Goal: Information Seeking & Learning: Find specific fact

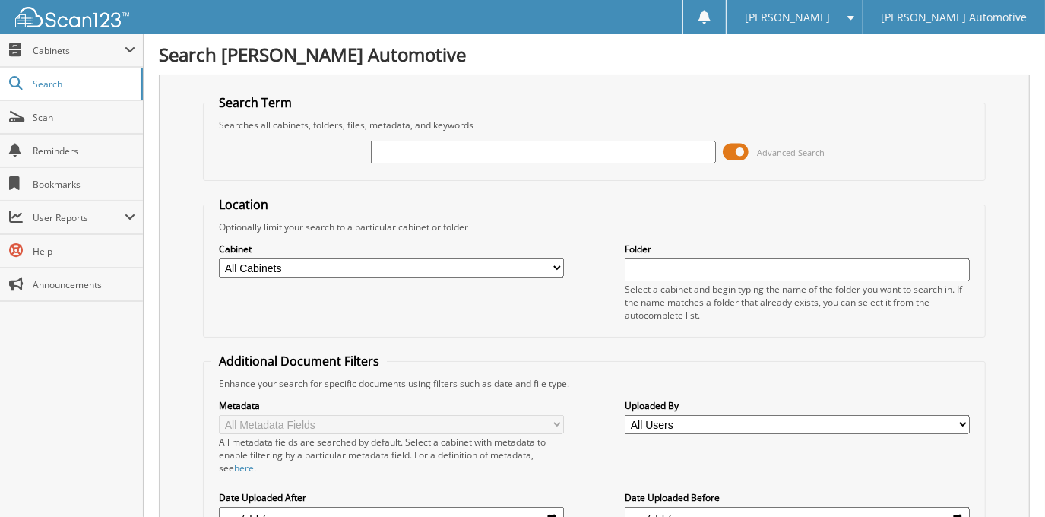
click at [740, 149] on span at bounding box center [737, 152] width 26 height 23
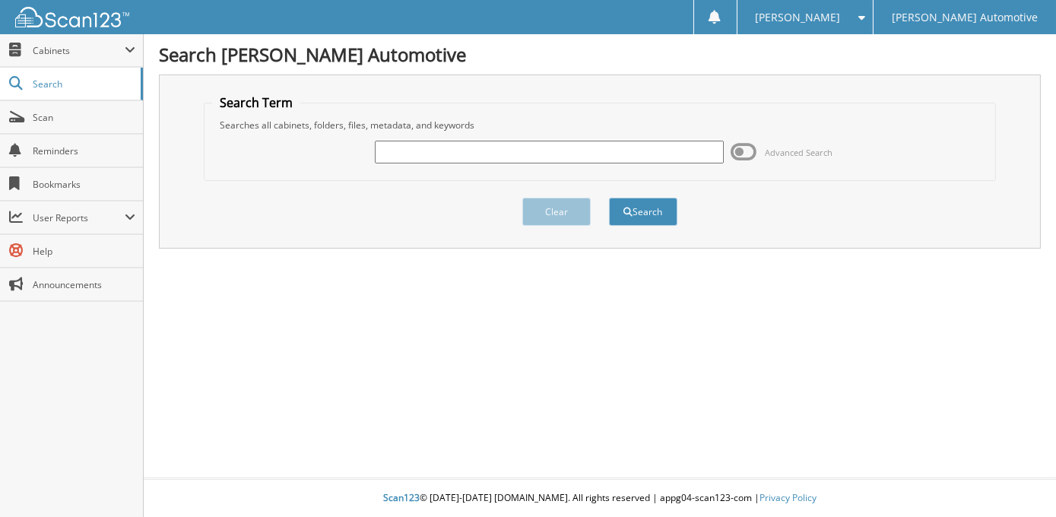
click at [603, 151] on input "text" at bounding box center [549, 152] width 349 height 23
type input "r"
type input "[PERSON_NAME]"
click at [609, 198] on button "Search" at bounding box center [643, 212] width 68 height 28
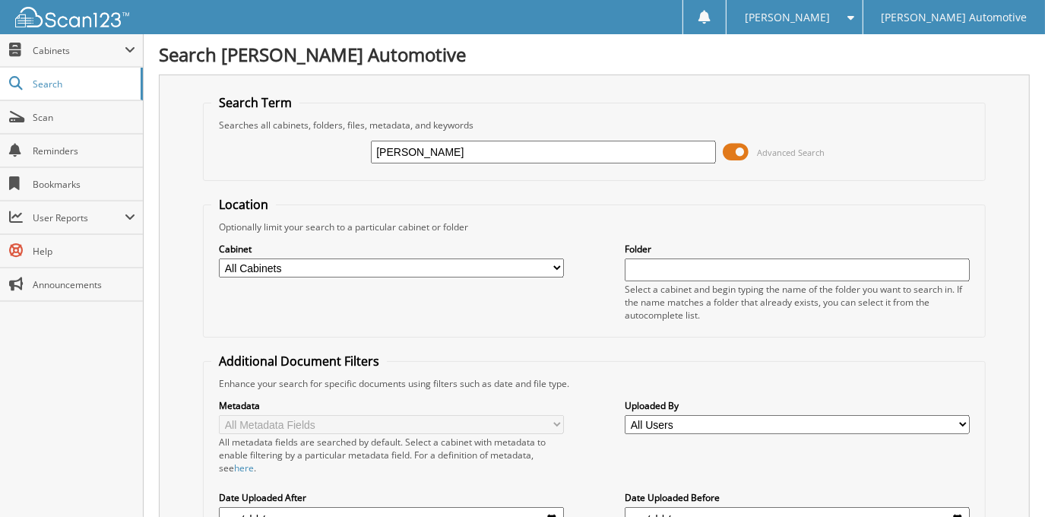
click at [734, 153] on span at bounding box center [737, 152] width 26 height 23
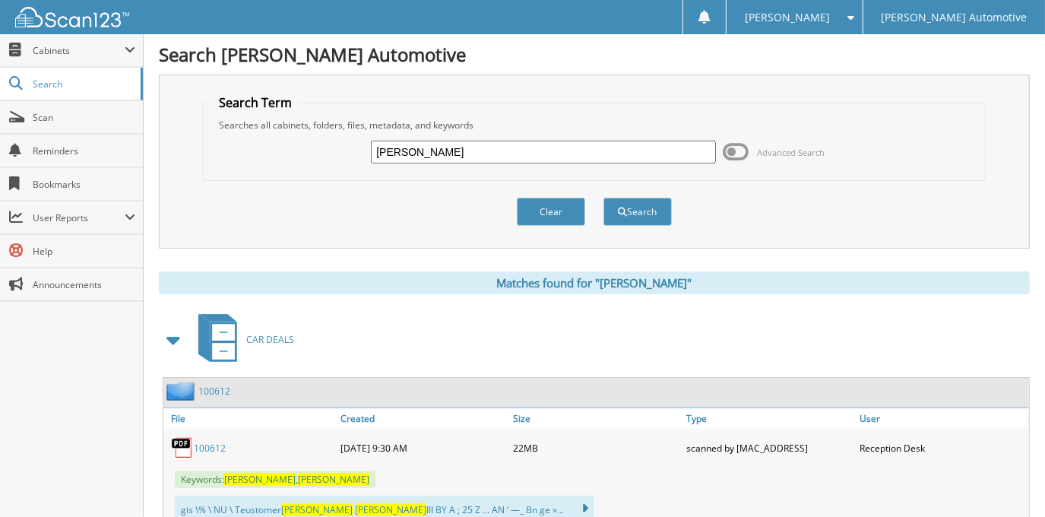
drag, startPoint x: 480, startPoint y: 154, endPoint x: 269, endPoint y: 179, distance: 212.1
click at [269, 179] on form "Search Term Searches all cabinets, folders, files, metadata, and keywords [PERS…" at bounding box center [594, 168] width 782 height 148
type input "48315"
click at [604, 198] on button "Search" at bounding box center [638, 212] width 68 height 28
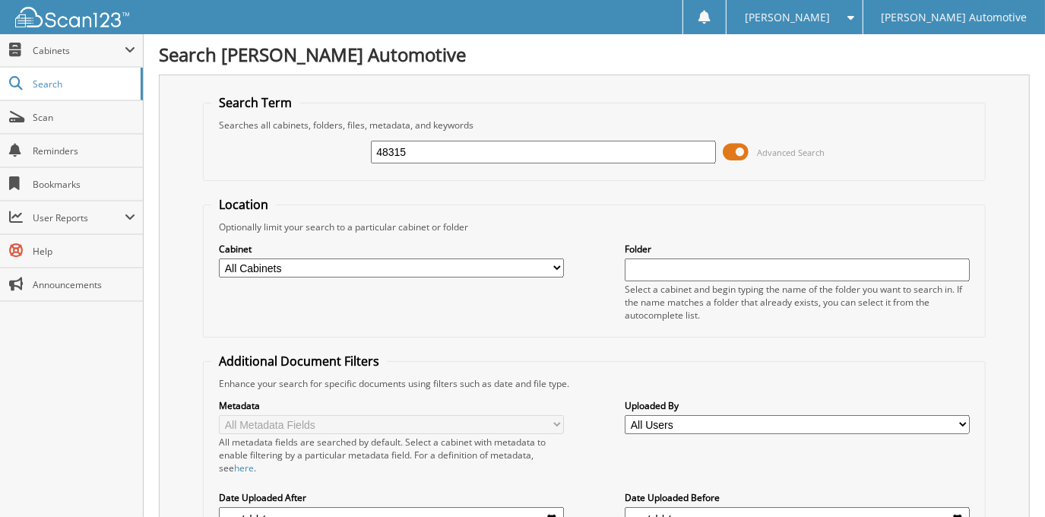
click at [731, 154] on span at bounding box center [737, 152] width 26 height 23
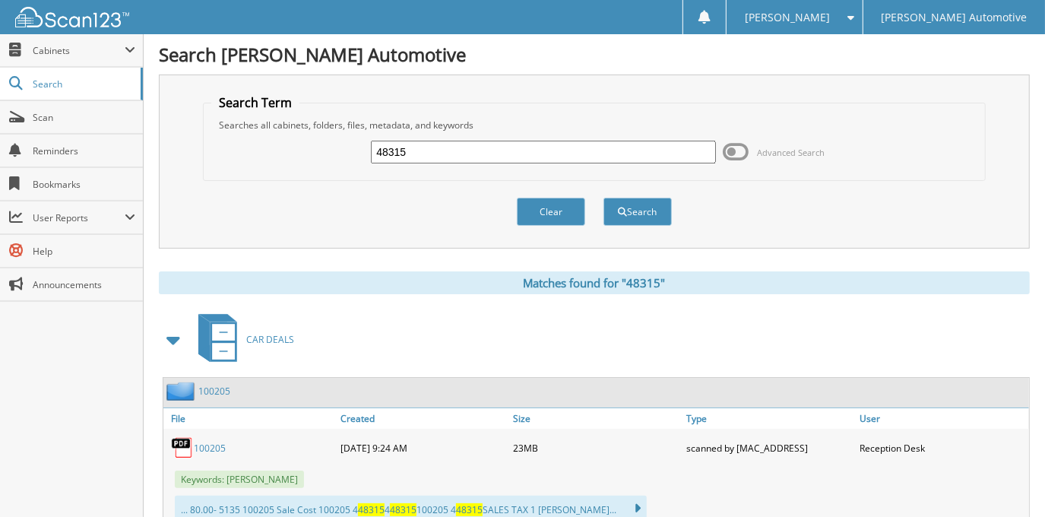
drag, startPoint x: 464, startPoint y: 155, endPoint x: 292, endPoint y: 149, distance: 171.9
click at [292, 149] on div "48315 Advanced Search" at bounding box center [593, 152] width 765 height 41
